Goal: Task Accomplishment & Management: Use online tool/utility

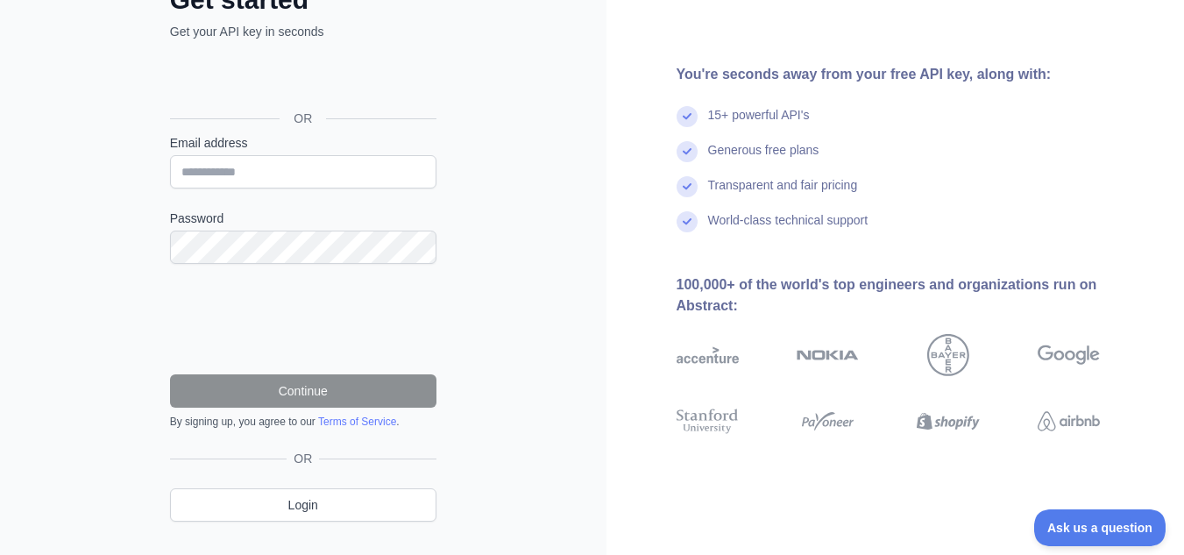
scroll to position [164, 0]
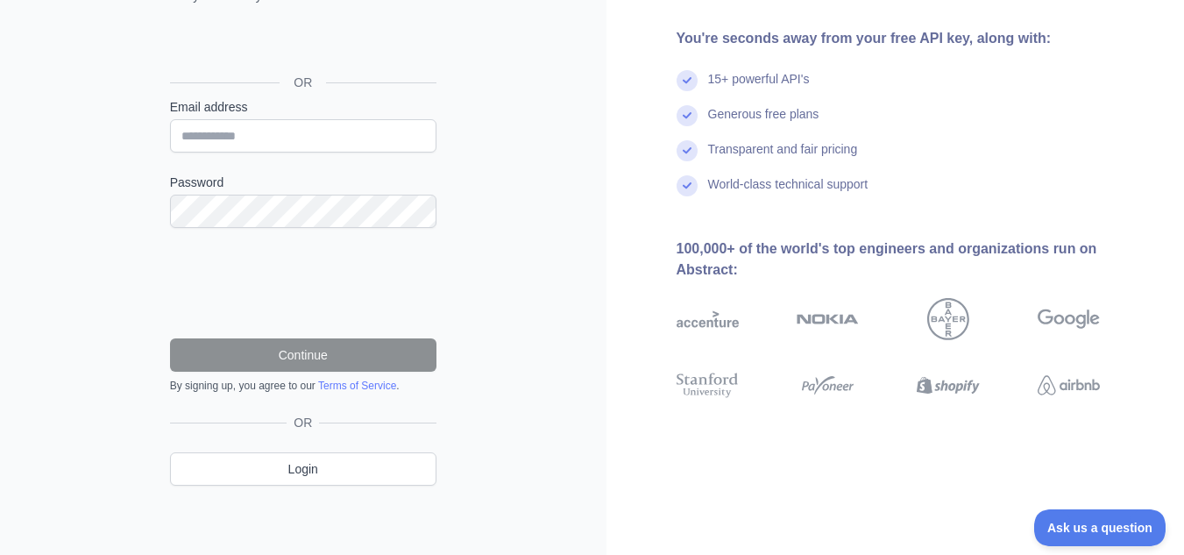
click at [150, 335] on div "Get started Get your API key in seconds OR Email address Password Continue By s…" at bounding box center [303, 230] width 337 height 565
click at [311, 122] on input "Email address" at bounding box center [303, 135] width 266 height 33
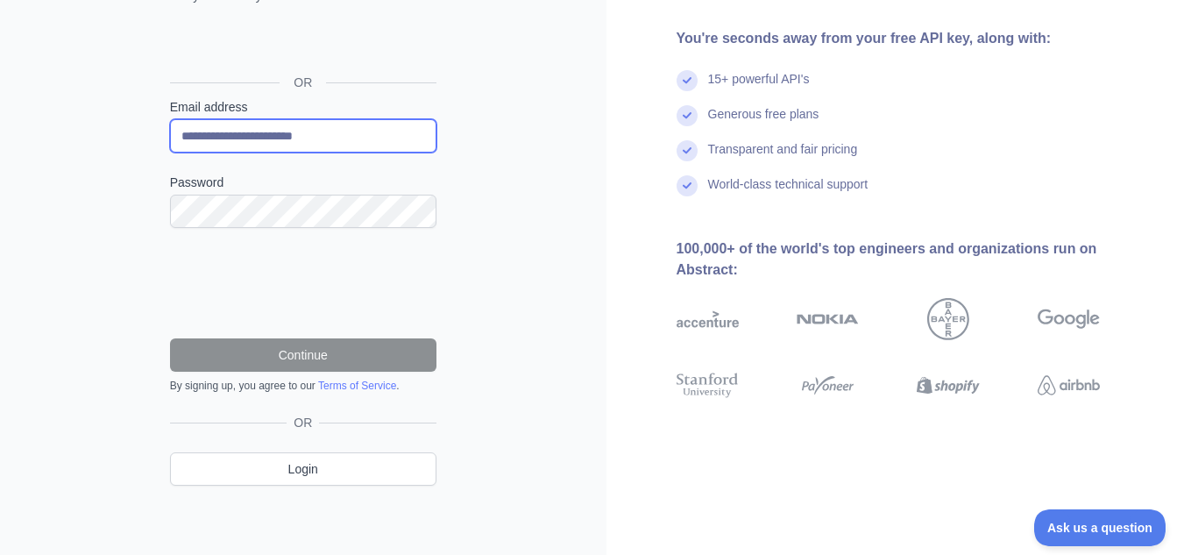
type input "**********"
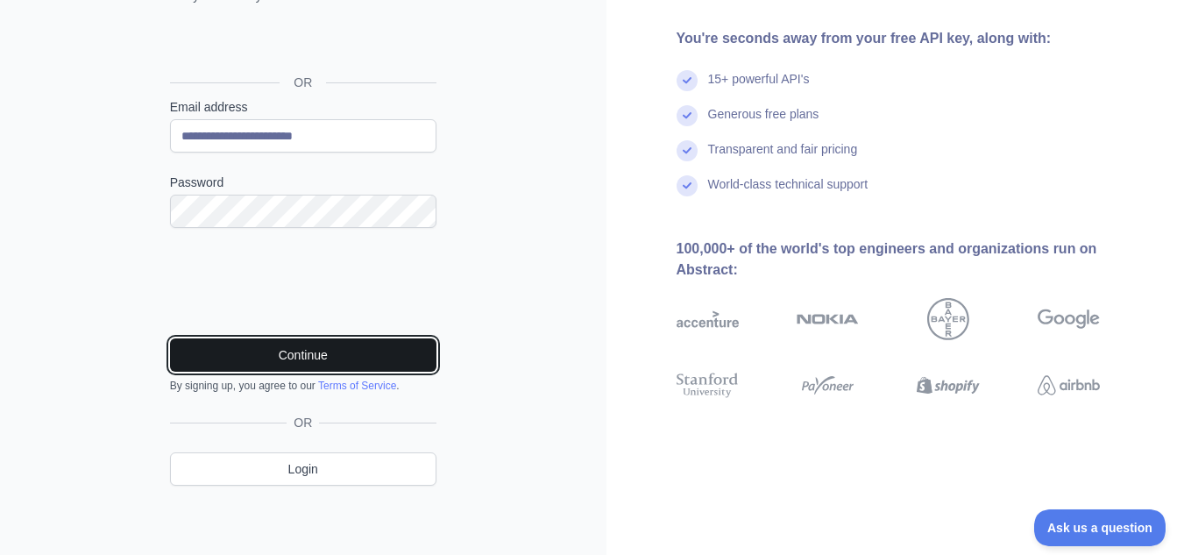
click at [332, 351] on button "Continue" at bounding box center [303, 354] width 266 height 33
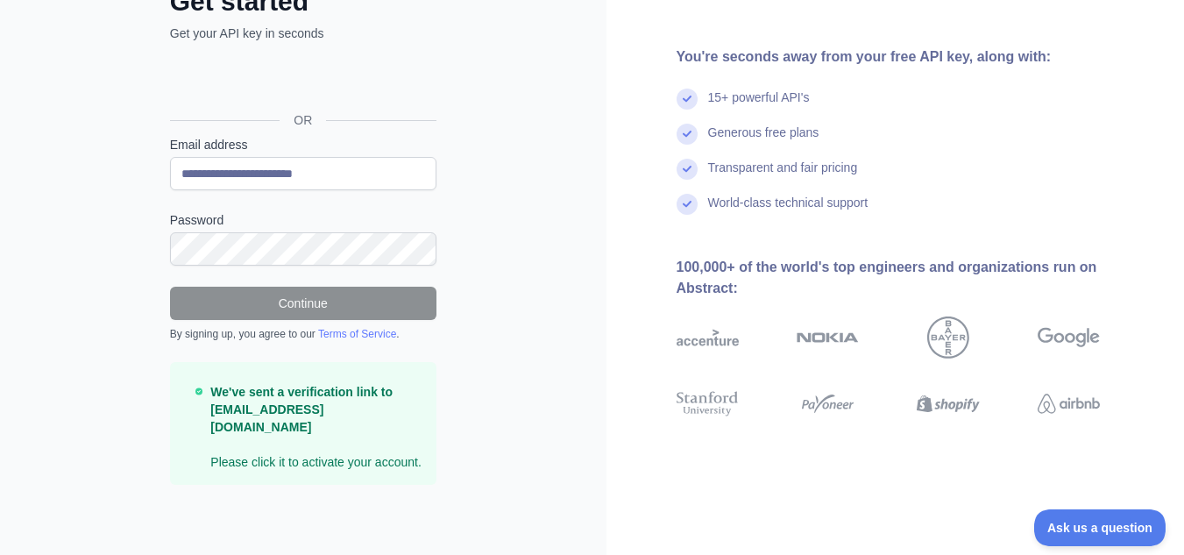
scroll to position [108, 0]
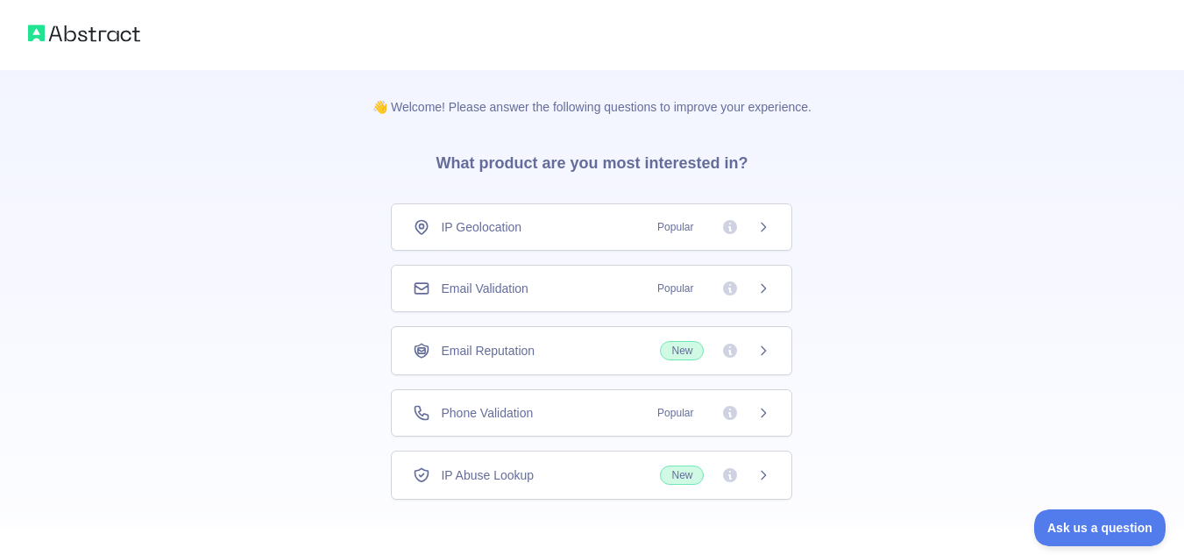
click at [607, 287] on div "Email Validation Popular" at bounding box center [592, 289] width 358 height 18
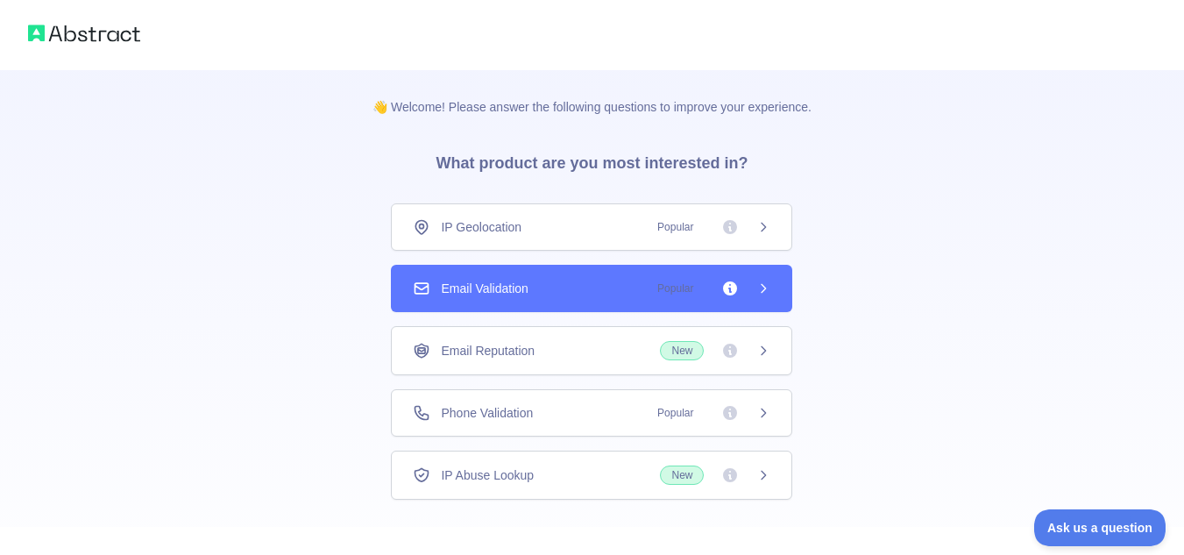
click at [765, 284] on icon at bounding box center [763, 288] width 14 height 14
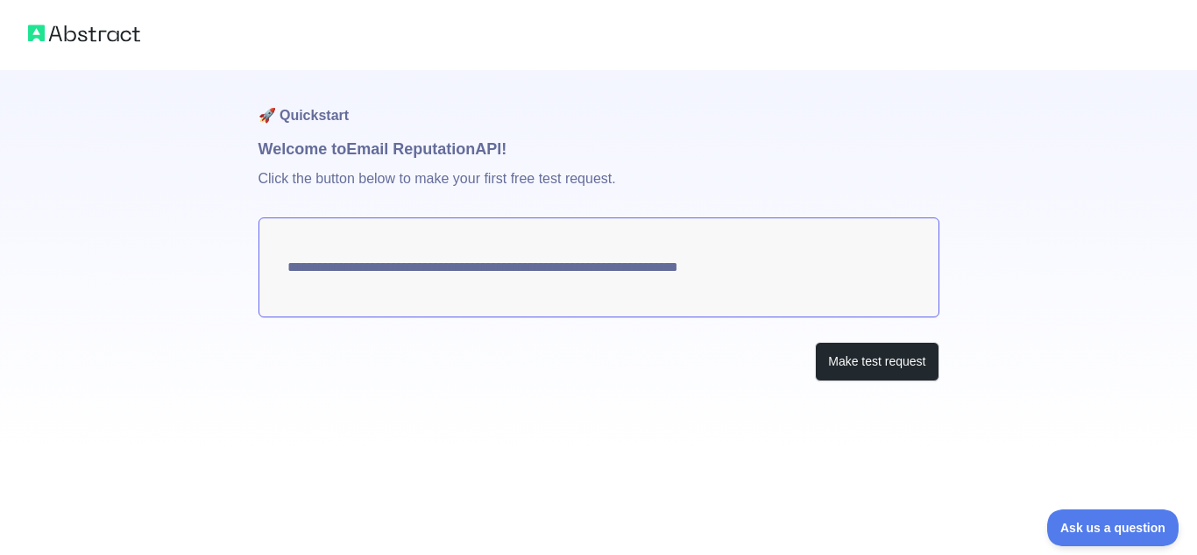
click at [443, 266] on textarea "**********" at bounding box center [599, 267] width 681 height 100
drag, startPoint x: 268, startPoint y: 273, endPoint x: 578, endPoint y: 268, distance: 309.5
click at [578, 268] on textarea "**********" at bounding box center [599, 267] width 681 height 100
click at [631, 387] on div "**********" at bounding box center [599, 260] width 681 height 381
click at [929, 368] on button "Make test request" at bounding box center [877, 361] width 124 height 39
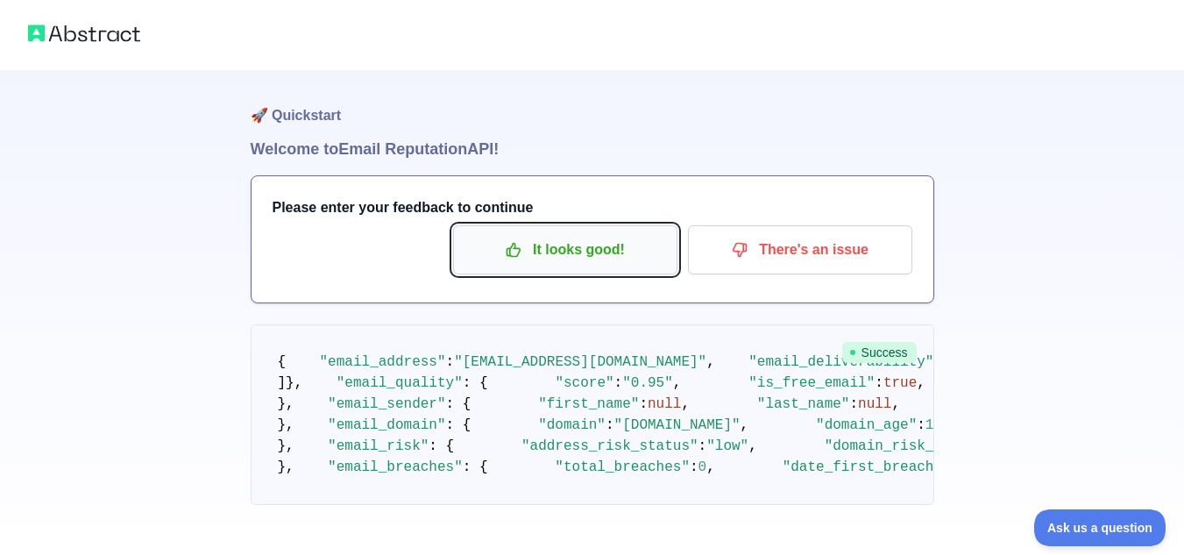
click at [543, 254] on p "It looks good!" at bounding box center [565, 250] width 198 height 30
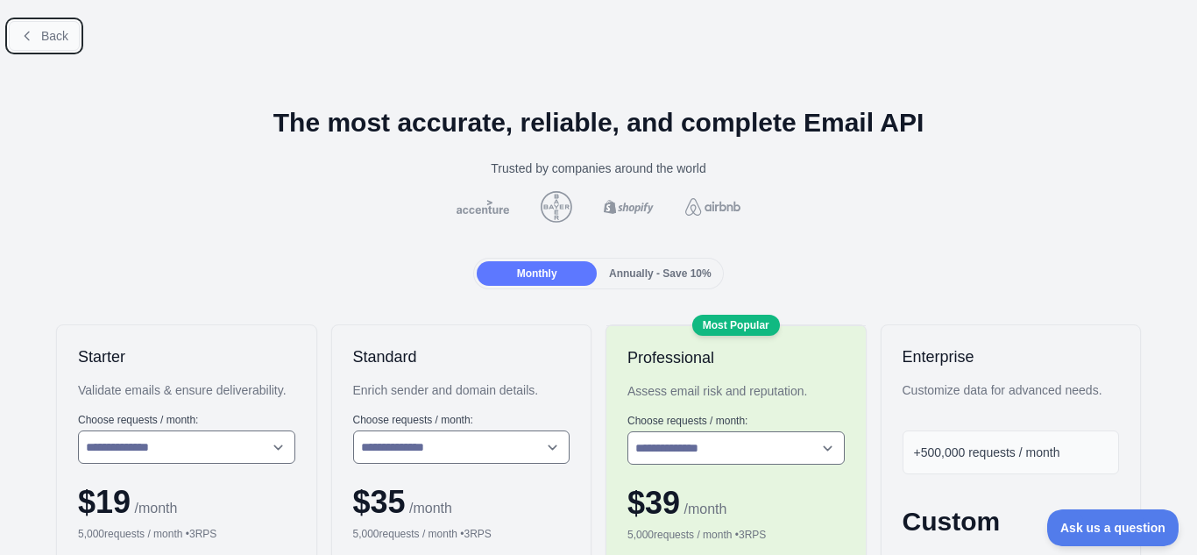
click at [46, 38] on span "Back" at bounding box center [54, 36] width 27 height 14
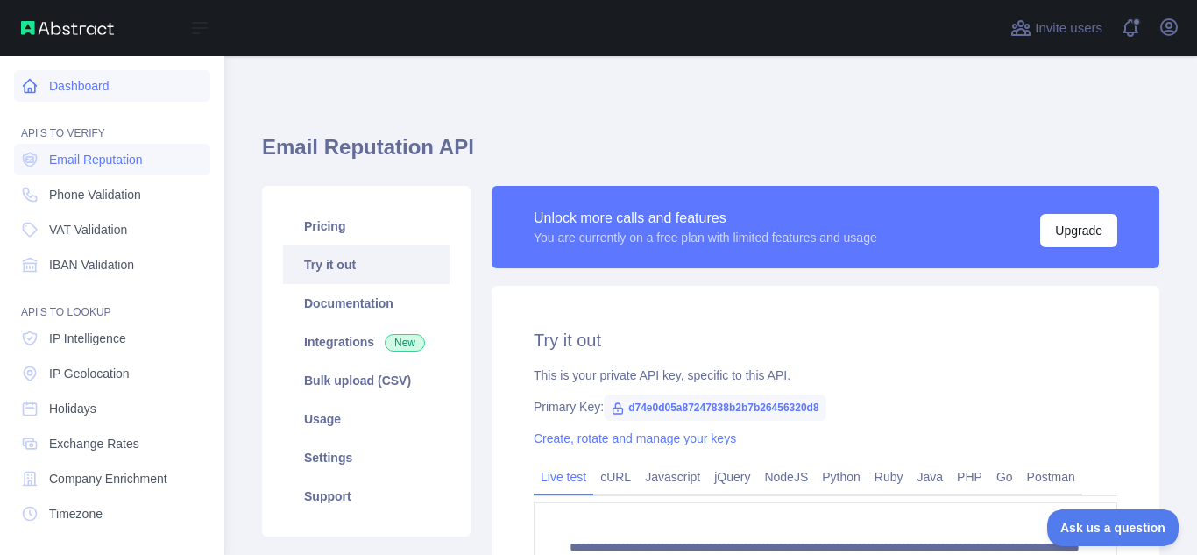
click at [131, 97] on link "Dashboard" at bounding box center [112, 86] width 196 height 32
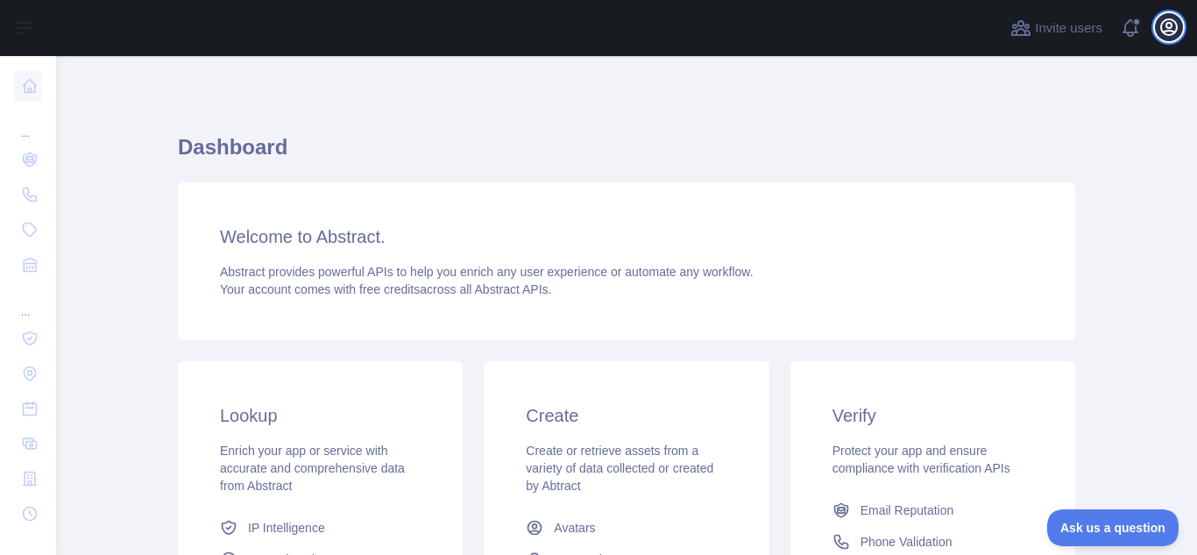
click at [1178, 36] on icon "button" at bounding box center [1169, 27] width 21 height 21
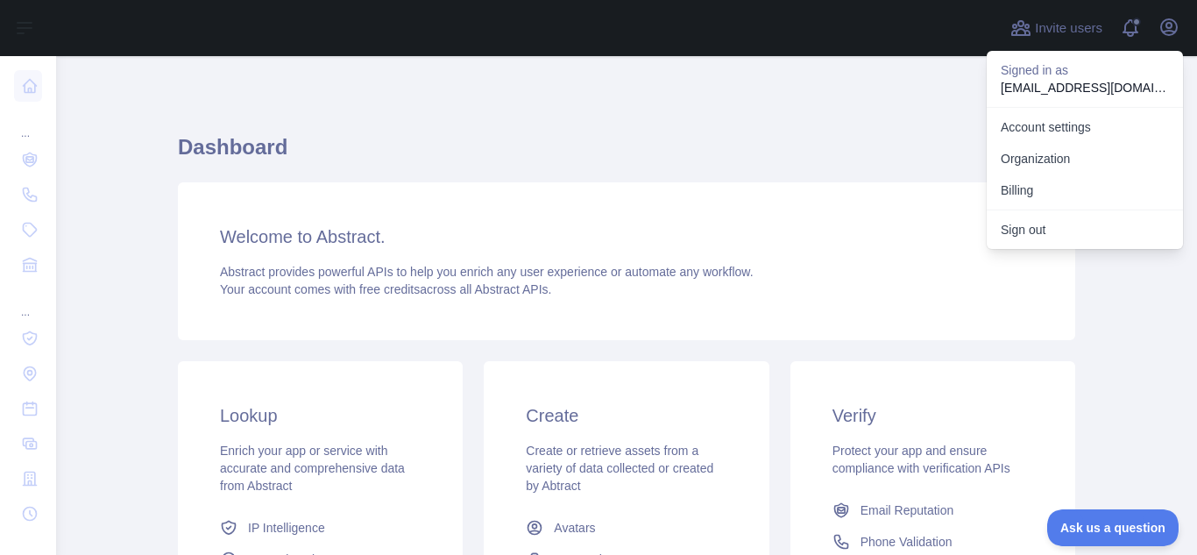
click at [578, 109] on div "Dashboard Welcome to Abstract. Abstract provides powerful APIs to help you enri…" at bounding box center [627, 433] width 898 height 670
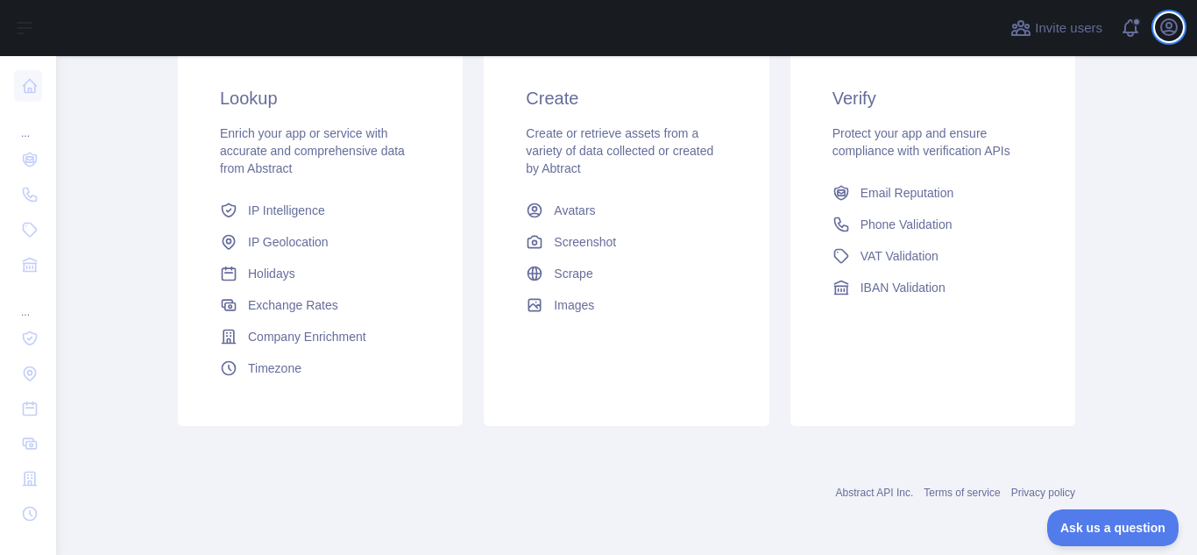
scroll to position [318, 0]
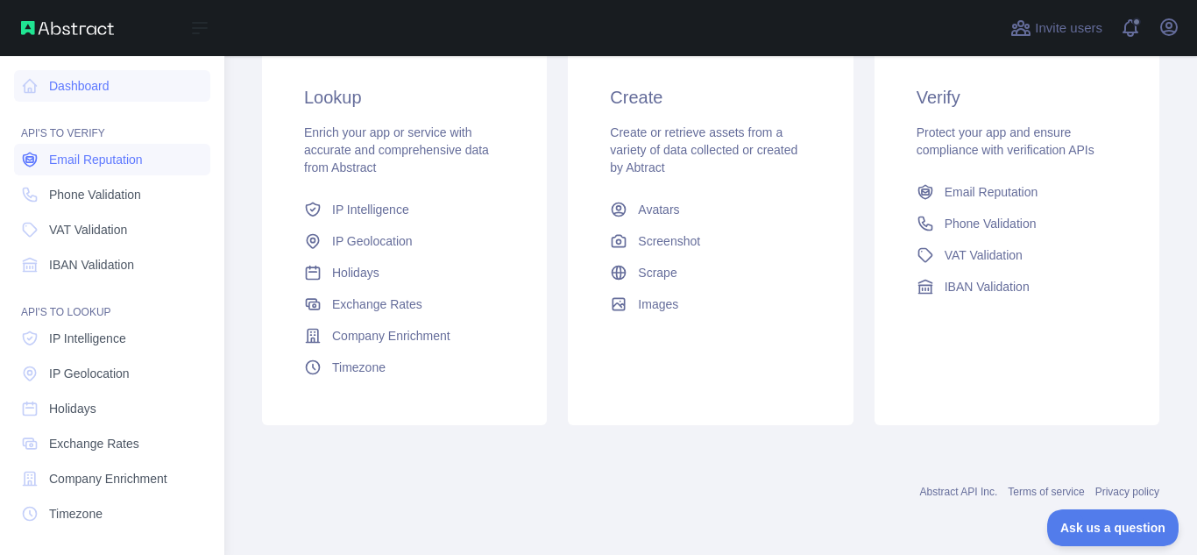
click at [74, 174] on link "Email Reputation" at bounding box center [112, 160] width 196 height 32
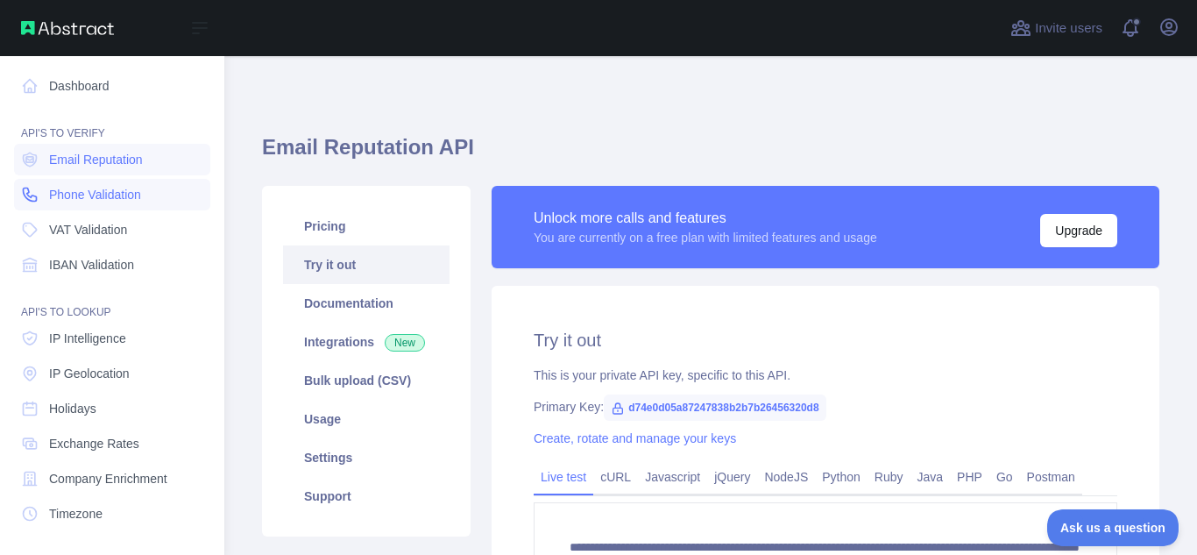
click at [78, 202] on span "Phone Validation" at bounding box center [95, 195] width 92 height 18
click at [132, 203] on link "Phone Validation" at bounding box center [112, 195] width 196 height 32
click at [124, 238] on link "VAT Validation" at bounding box center [112, 230] width 196 height 32
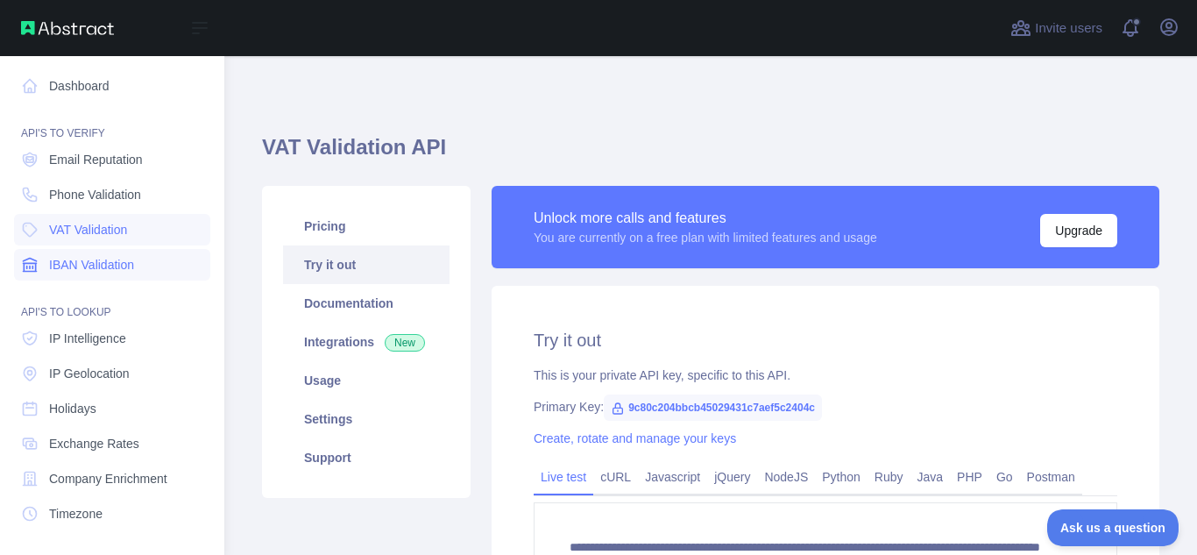
click at [114, 268] on span "IBAN Validation" at bounding box center [91, 265] width 85 height 18
click at [103, 329] on link "IP Intelligence" at bounding box center [112, 339] width 196 height 32
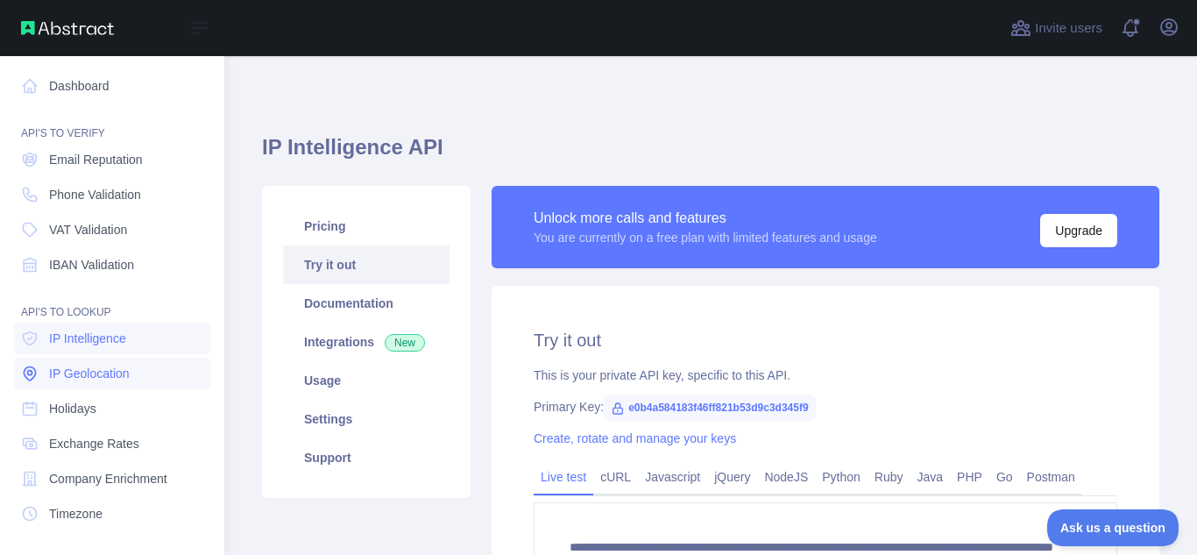
click at [97, 381] on span "IP Geolocation" at bounding box center [89, 374] width 81 height 18
click at [89, 196] on span "Phone Validation" at bounding box center [95, 195] width 92 height 18
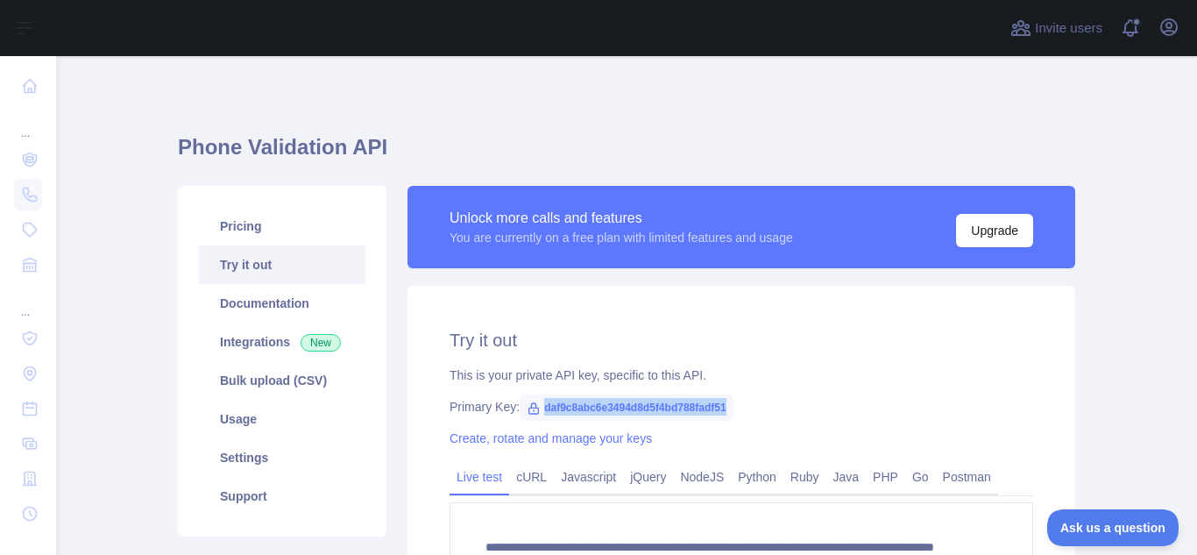
drag, startPoint x: 536, startPoint y: 402, endPoint x: 728, endPoint y: 415, distance: 193.2
click at [728, 415] on div "Primary Key: daf9c8abc6e3494d8d5f4bd788fadf51" at bounding box center [742, 407] width 584 height 18
copy span "daf9c8abc6e3494d8d5f4bd788fadf51"
click at [728, 415] on div "Primary Key: daf9c8abc6e3494d8d5f4bd788fadf51" at bounding box center [742, 407] width 584 height 18
